Goal: Information Seeking & Learning: Check status

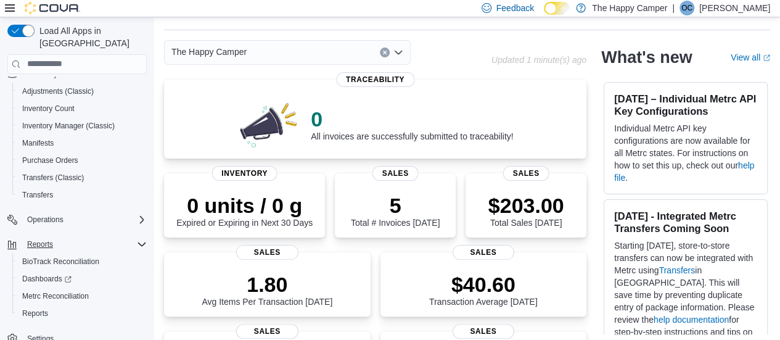
scroll to position [62, 0]
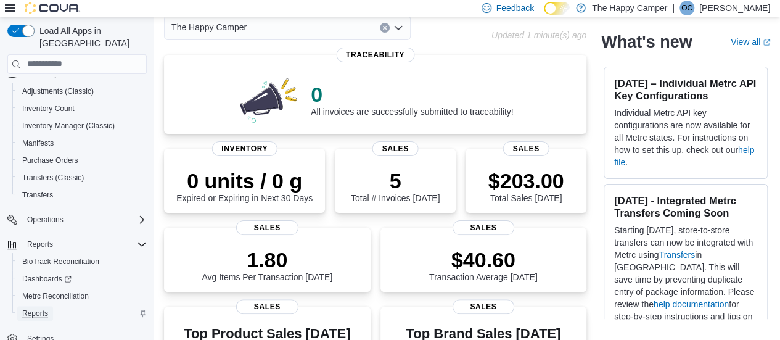
click at [49, 306] on link "Reports" at bounding box center [35, 313] width 36 height 15
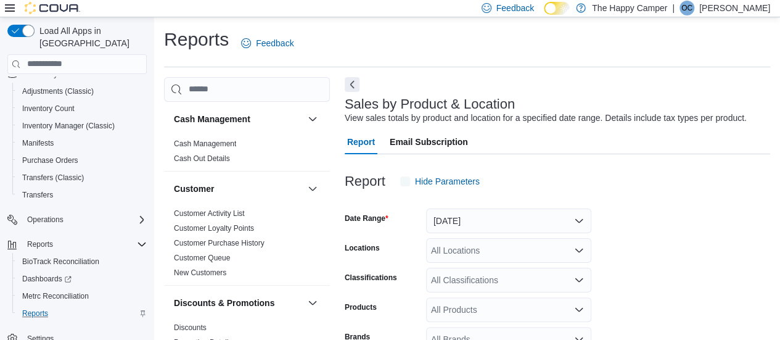
scroll to position [28, 0]
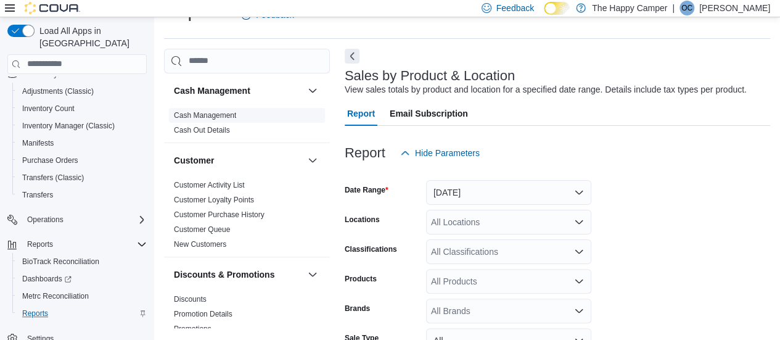
click at [220, 115] on link "Cash Management" at bounding box center [205, 115] width 62 height 9
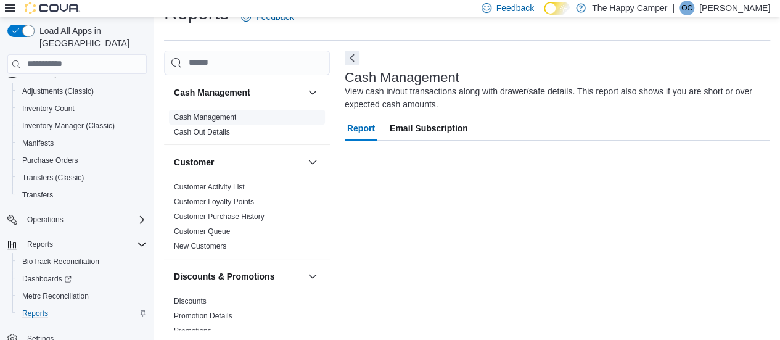
scroll to position [26, 0]
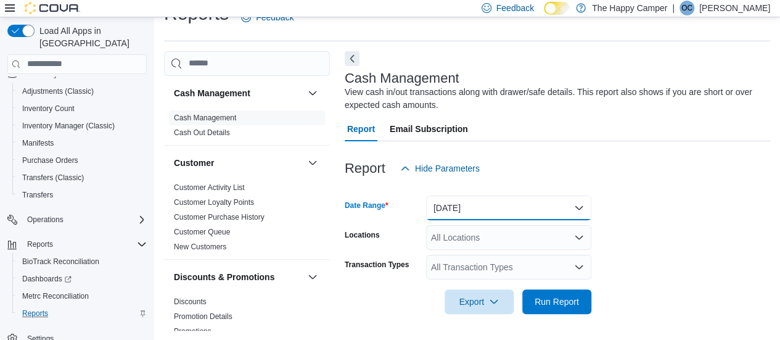
click at [506, 215] on button "Today" at bounding box center [508, 208] width 165 height 25
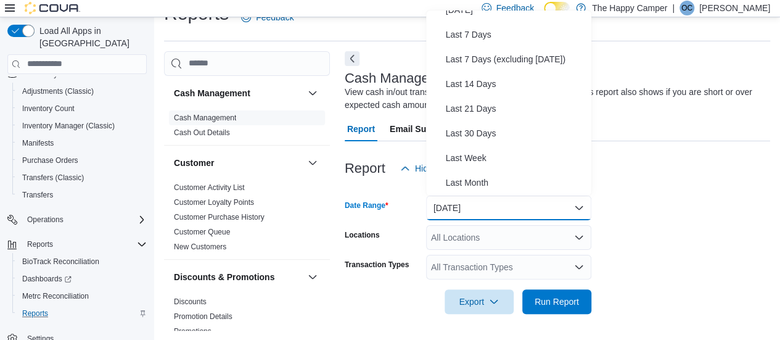
scroll to position [123, 0]
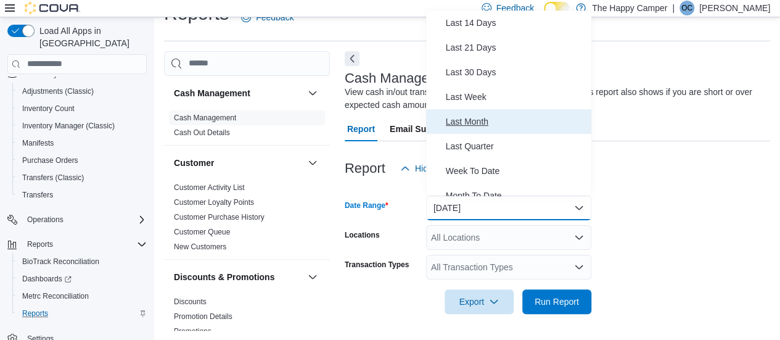
click at [489, 124] on span "Last Month" at bounding box center [516, 121] width 141 height 15
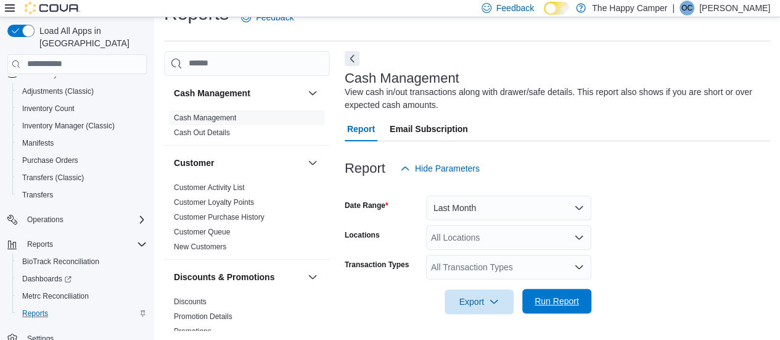
click at [558, 308] on span "Run Report" at bounding box center [557, 301] width 54 height 25
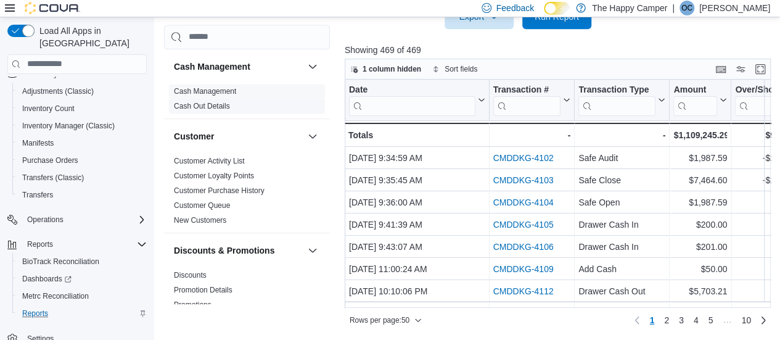
click at [215, 103] on link "Cash Out Details" at bounding box center [202, 105] width 56 height 9
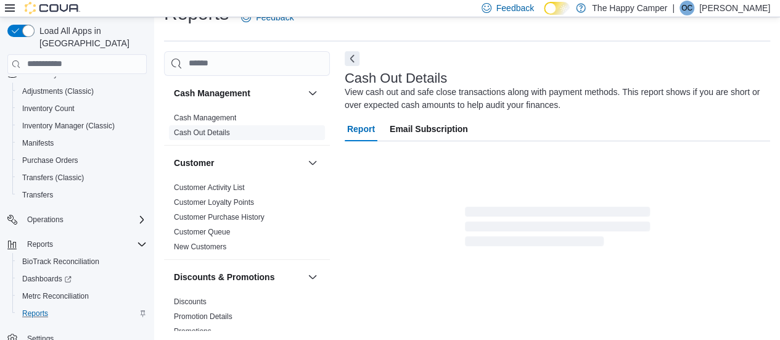
scroll to position [41, 0]
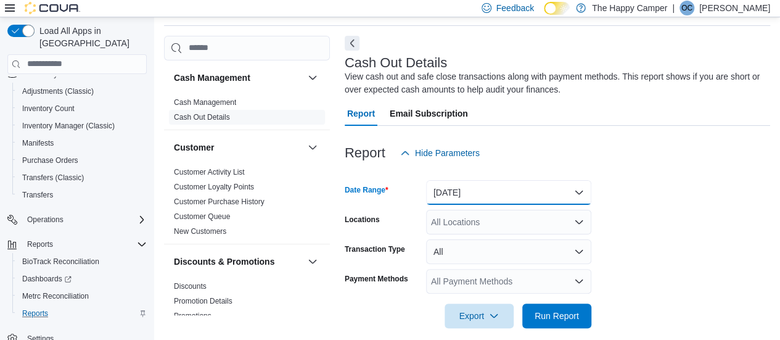
drag, startPoint x: 531, startPoint y: 188, endPoint x: 527, endPoint y: 194, distance: 7.2
click at [531, 188] on button "Today" at bounding box center [508, 192] width 165 height 25
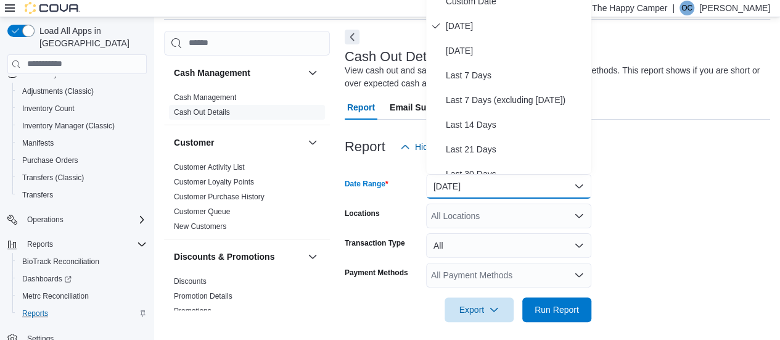
scroll to position [54, 0]
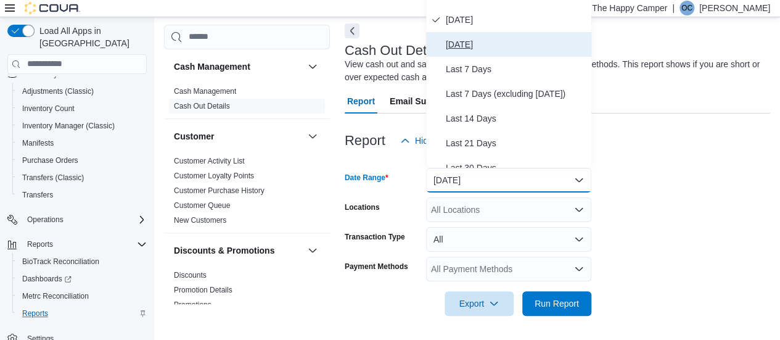
click at [475, 39] on span "Yesterday" at bounding box center [516, 44] width 141 height 15
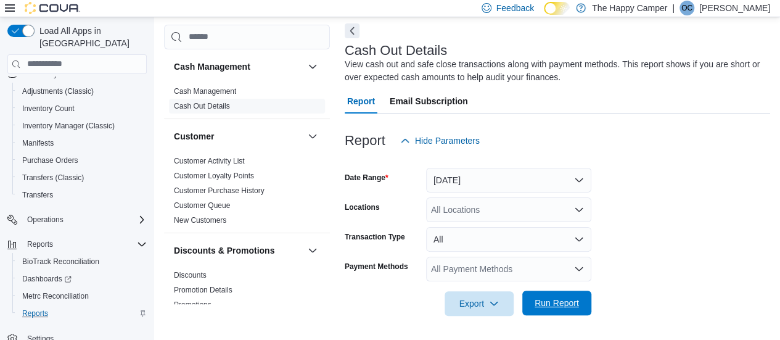
click at [552, 304] on span "Run Report" at bounding box center [557, 303] width 44 height 12
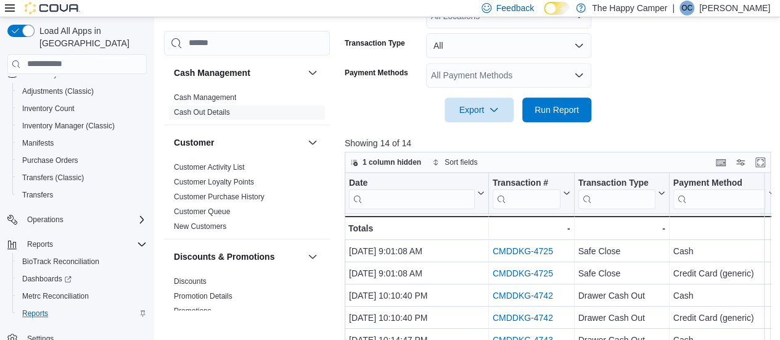
scroll to position [177, 0]
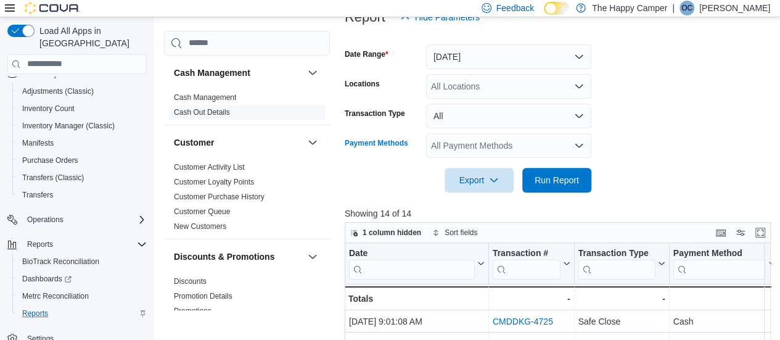
click at [553, 149] on div "All Payment Methods" at bounding box center [508, 145] width 165 height 25
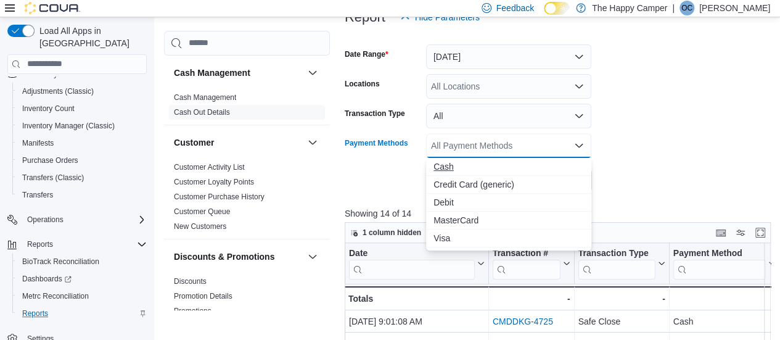
click at [482, 170] on span "Cash" at bounding box center [509, 166] width 151 height 12
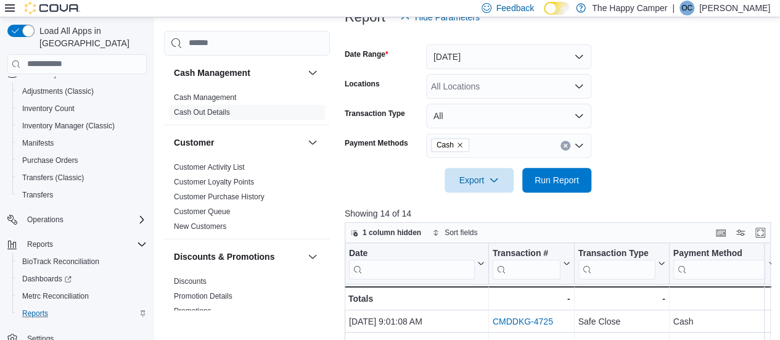
click at [643, 157] on form "Date Range Yesterday Locations All Locations Transaction Type All Payment Metho…" at bounding box center [560, 111] width 431 height 163
click at [546, 172] on span "Run Report" at bounding box center [557, 179] width 54 height 25
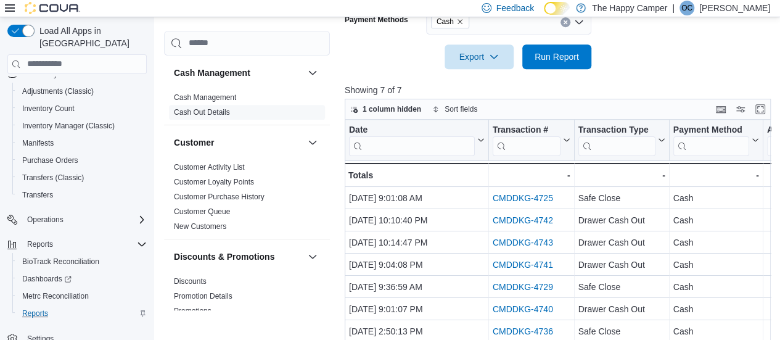
scroll to position [341, 0]
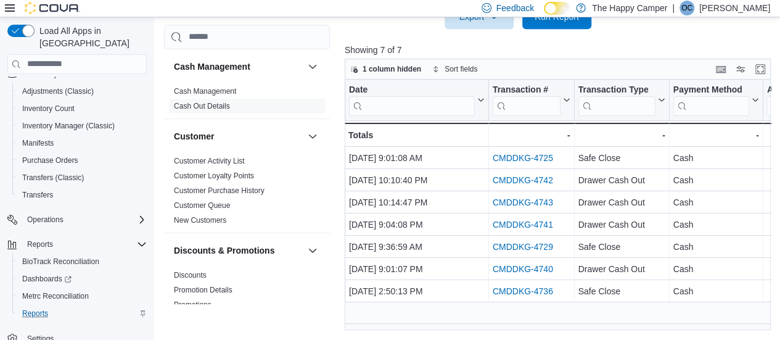
drag, startPoint x: 457, startPoint y: 323, endPoint x: 505, endPoint y: 322, distance: 48.8
click at [505, 322] on div "Date Click to view column header actions Transaction # Click to view column hea…" at bounding box center [560, 206] width 431 height 252
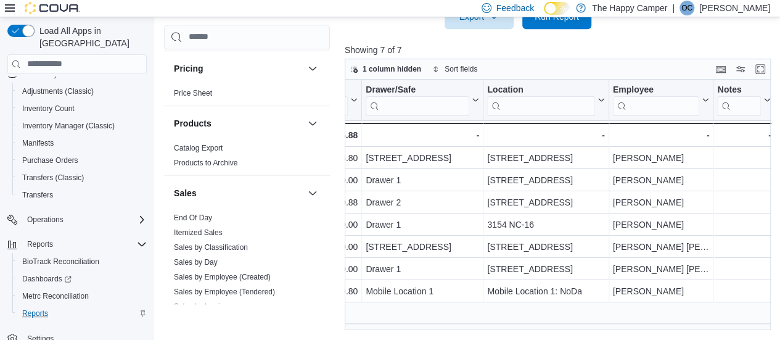
scroll to position [740, 0]
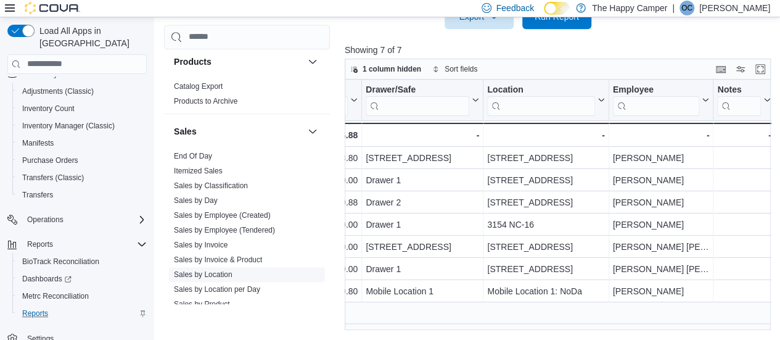
click at [234, 270] on span "Sales by Location" at bounding box center [247, 274] width 156 height 15
click at [211, 271] on link "Sales by Location" at bounding box center [203, 274] width 59 height 9
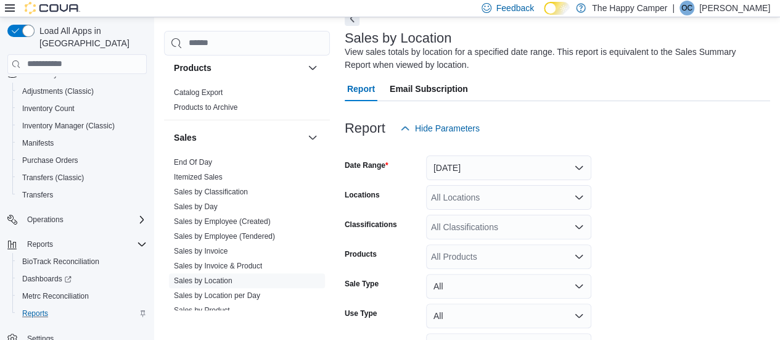
scroll to position [103, 0]
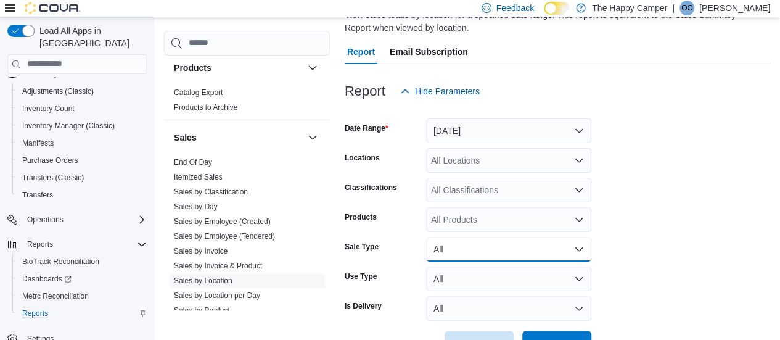
click at [461, 247] on button "All" at bounding box center [508, 249] width 165 height 25
click at [474, 266] on form "Date Range Yesterday Locations All Locations Classifications All Classification…" at bounding box center [558, 230] width 426 height 252
click at [672, 250] on form "Date Range Yesterday Locations All Locations Classifications All Classification…" at bounding box center [558, 230] width 426 height 252
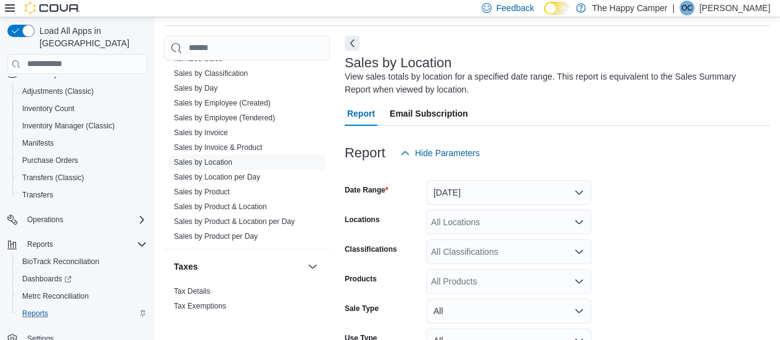
scroll to position [932, 0]
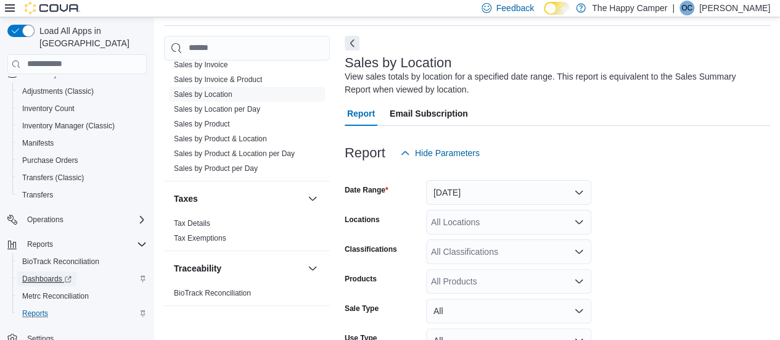
click at [43, 274] on span "Dashboards" at bounding box center [46, 279] width 49 height 10
